Goal: Book appointment/travel/reservation

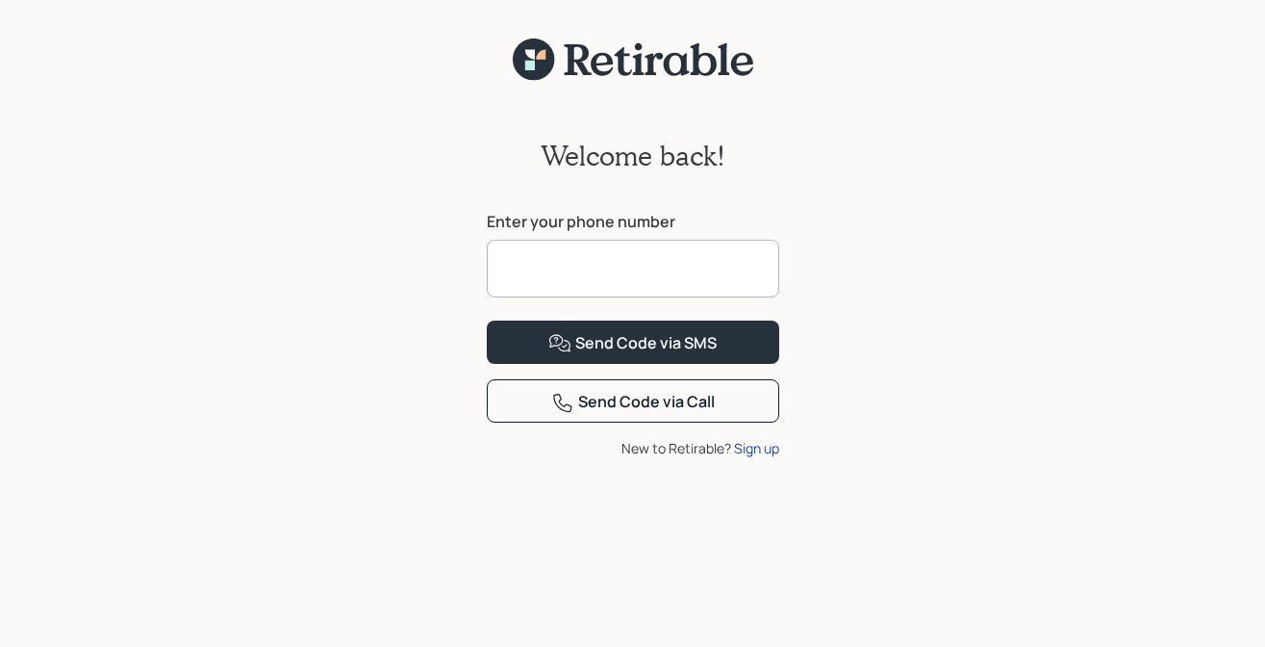
click at [526, 269] on input at bounding box center [633, 269] width 293 height 58
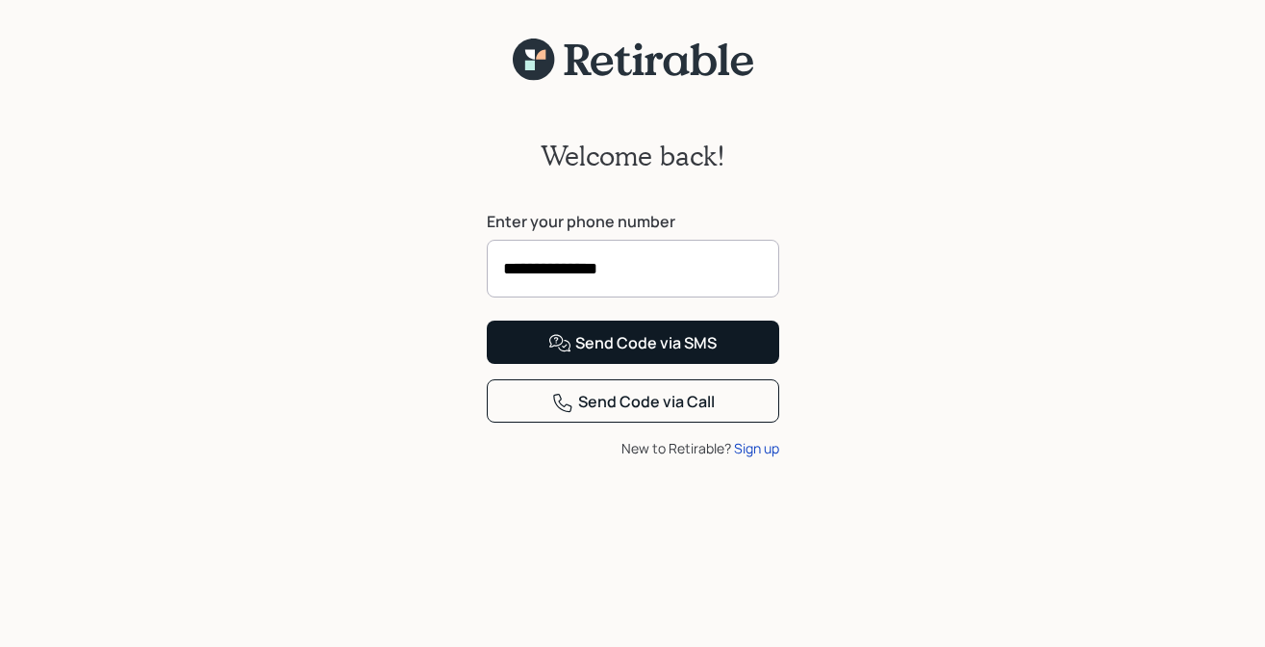
type input "**********"
click at [573, 355] on div "Send Code via SMS" at bounding box center [633, 343] width 168 height 23
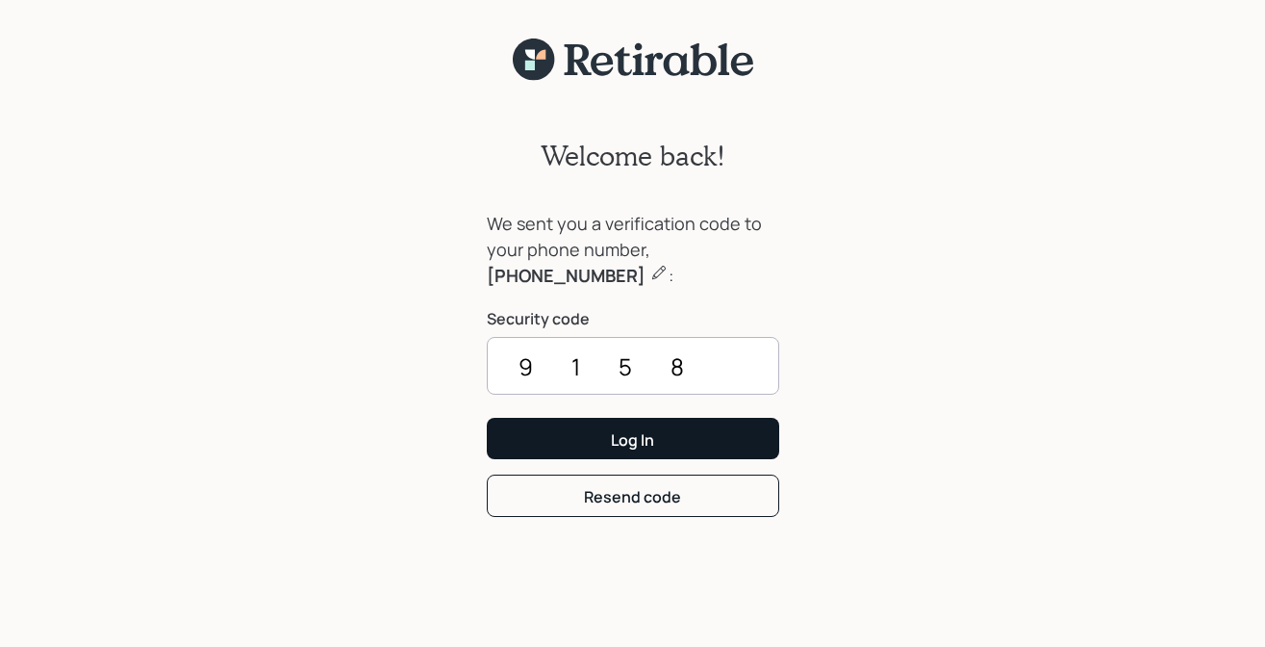
type input "9158"
click at [583, 443] on button "Log In" at bounding box center [633, 438] width 293 height 41
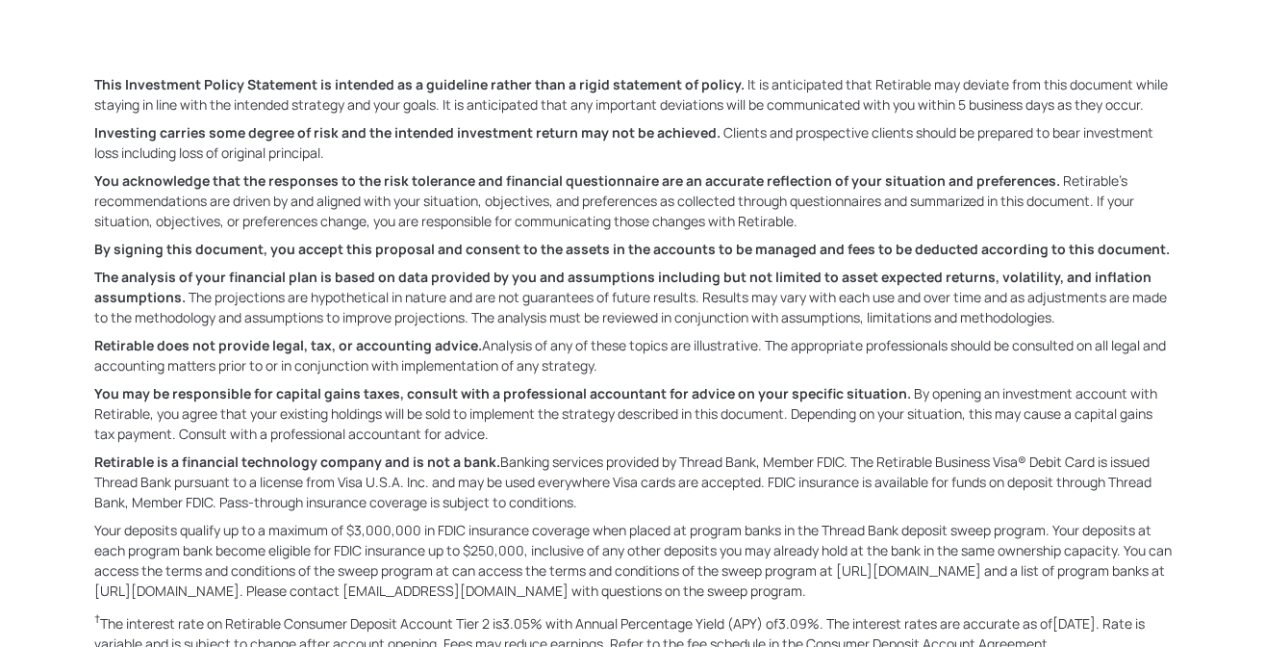
scroll to position [16166, 0]
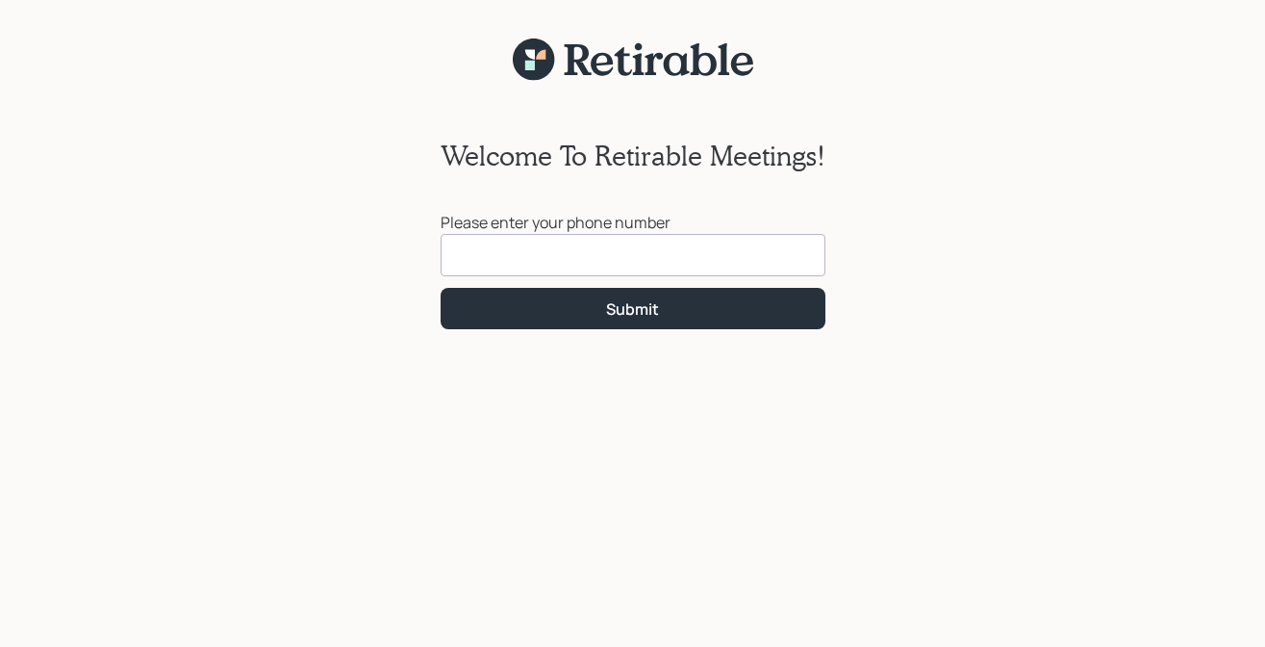
click at [458, 238] on input at bounding box center [633, 255] width 385 height 42
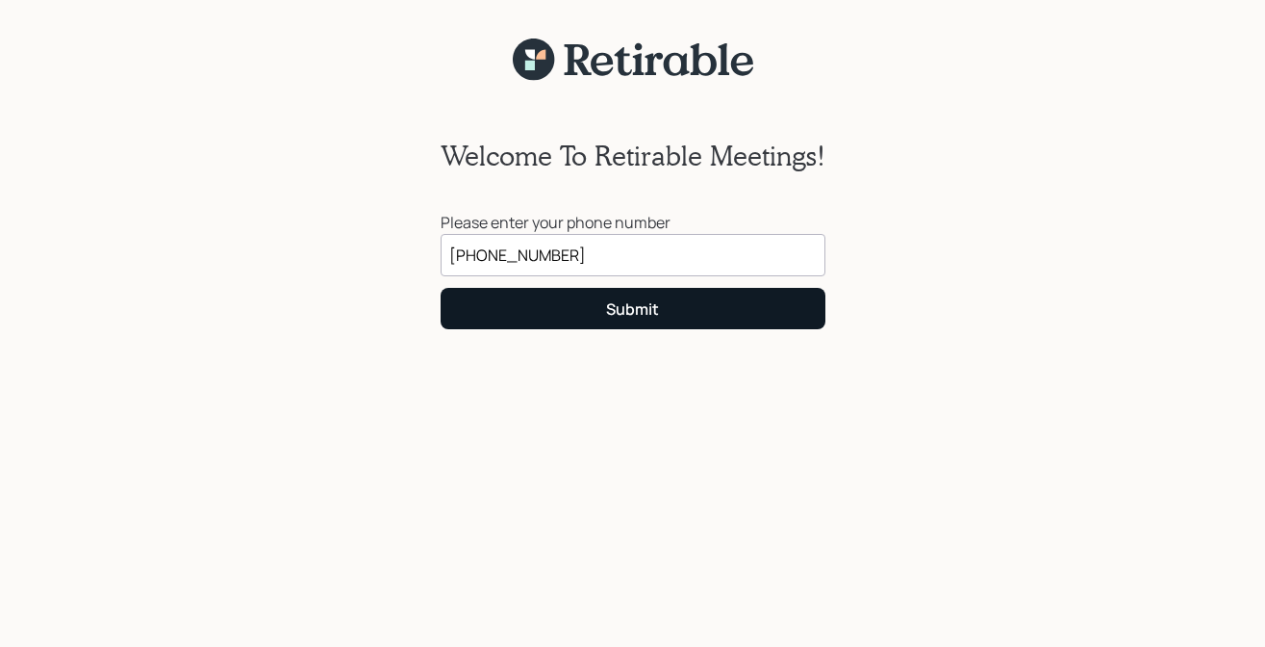
type input "(330) 554-5528"
click at [559, 312] on button "Submit" at bounding box center [633, 308] width 385 height 41
